Goal: Find specific page/section: Find specific page/section

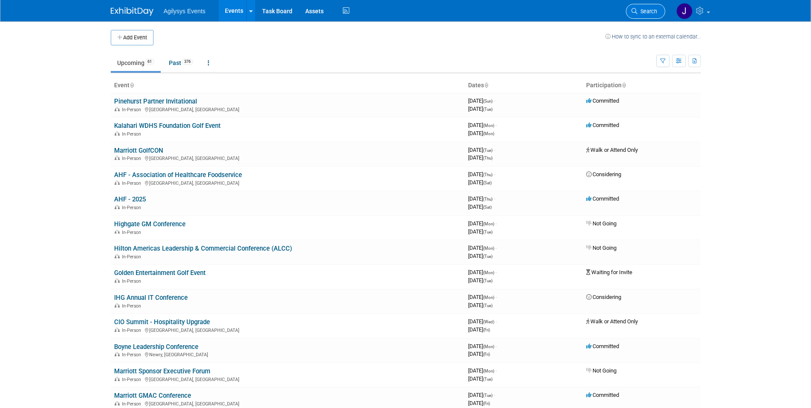
click at [644, 13] on span "Search" at bounding box center [647, 11] width 20 height 6
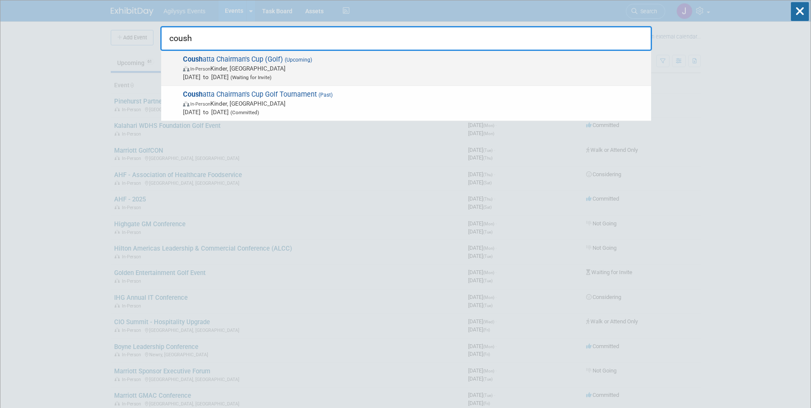
type input "coush"
click at [217, 66] on span "In-Person Kinder, [GEOGRAPHIC_DATA]" at bounding box center [415, 68] width 464 height 9
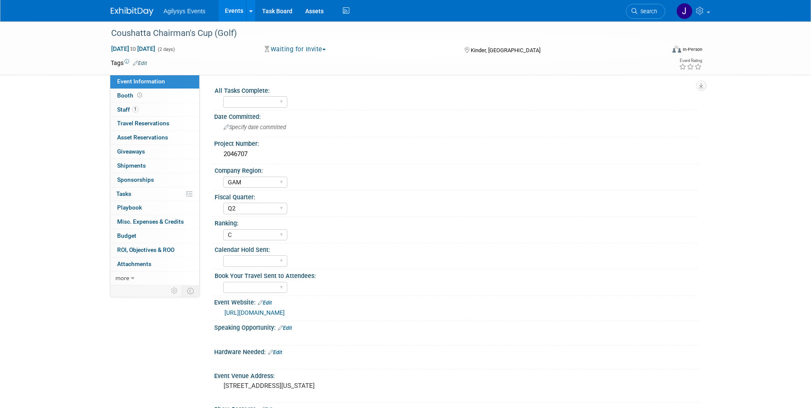
select select "GAM"
select select "Q2"
select select "C"
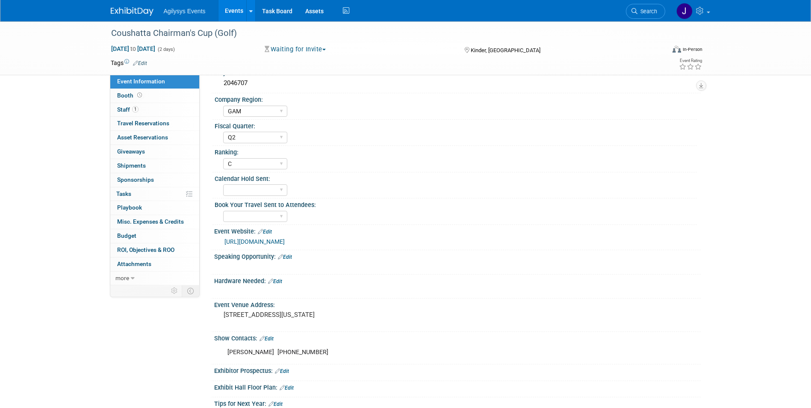
scroll to position [30, 0]
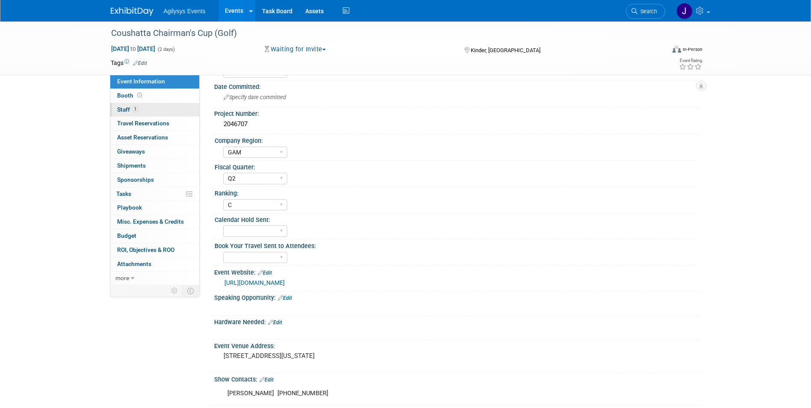
click at [127, 107] on span "Staff 1" at bounding box center [127, 109] width 21 height 7
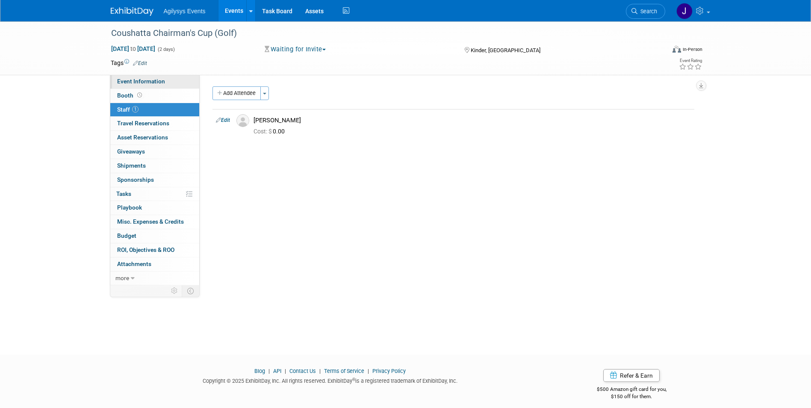
click at [128, 82] on span "Event Information" at bounding box center [141, 81] width 48 height 7
select select "GAM"
select select "Q2"
select select "C"
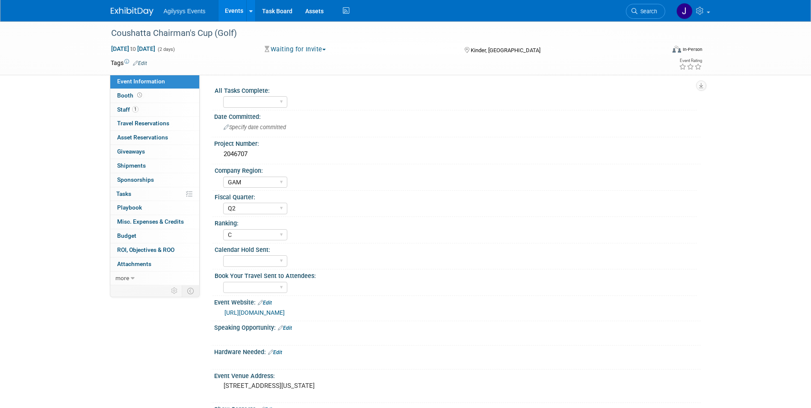
click at [254, 312] on link "https://www.chairmanscup.com/" at bounding box center [254, 312] width 60 height 7
